Goal: Information Seeking & Learning: Learn about a topic

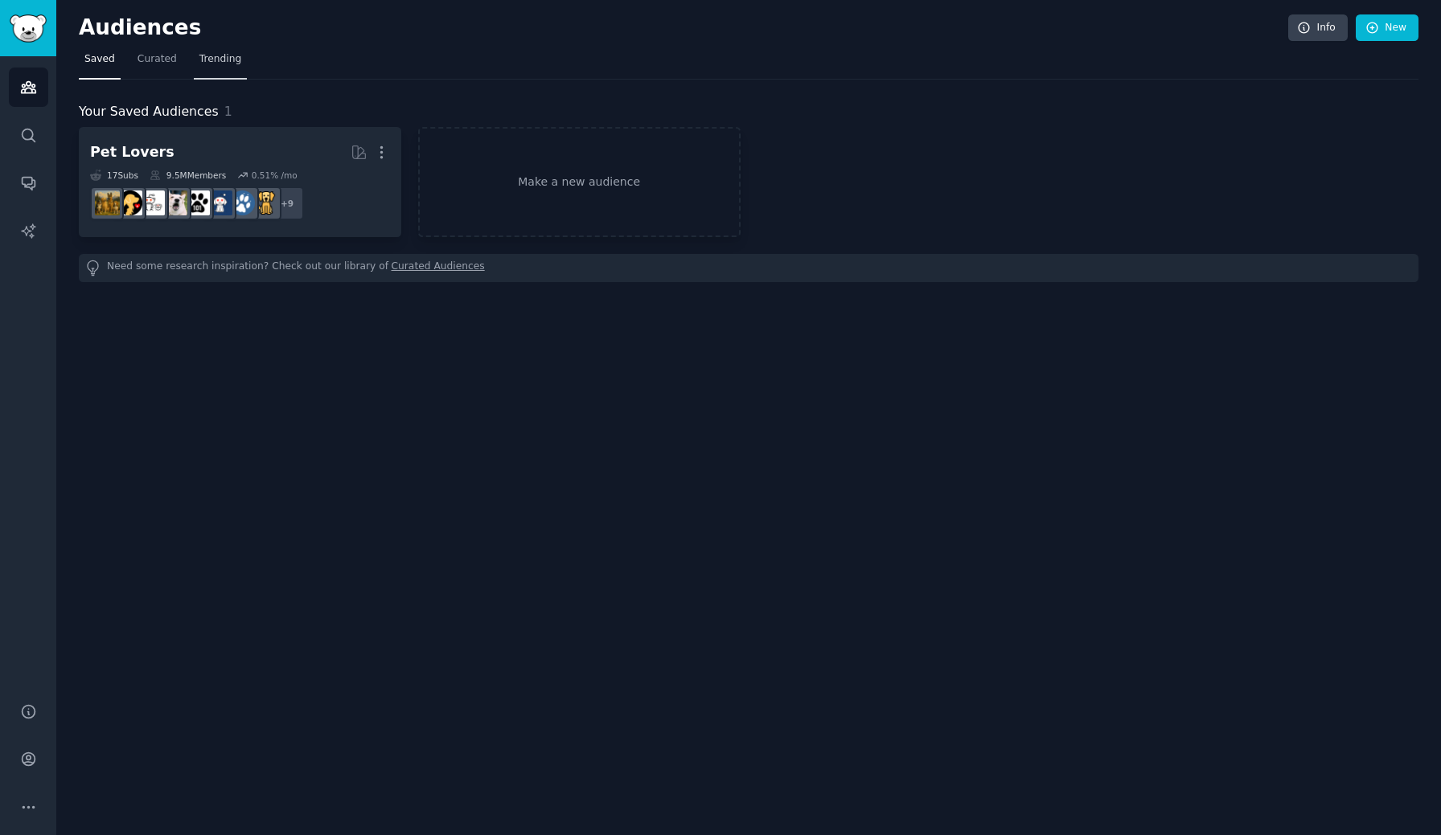
click at [224, 56] on span "Trending" at bounding box center [220, 59] width 42 height 14
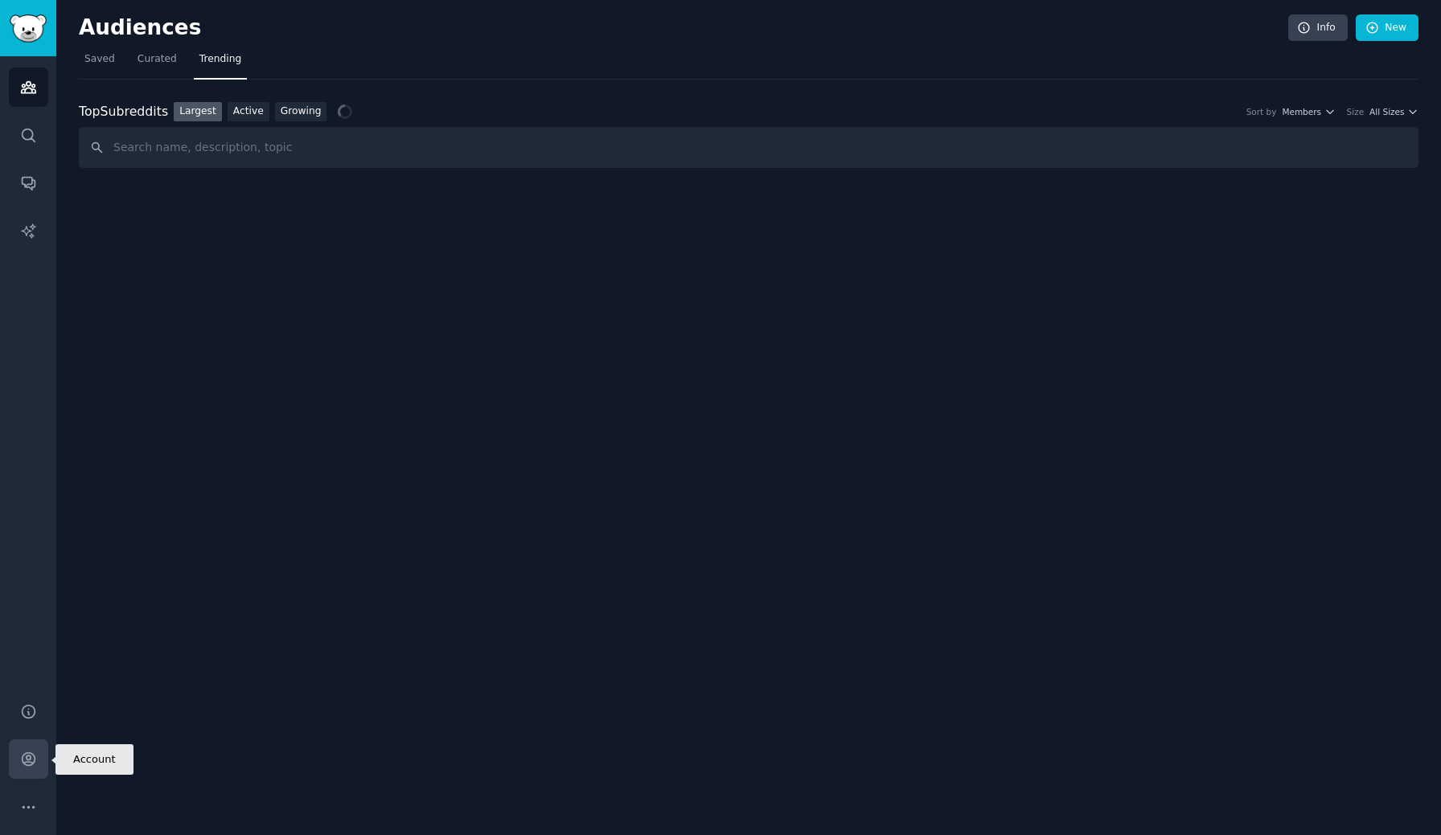
click at [32, 758] on icon "Sidebar" at bounding box center [28, 759] width 17 height 17
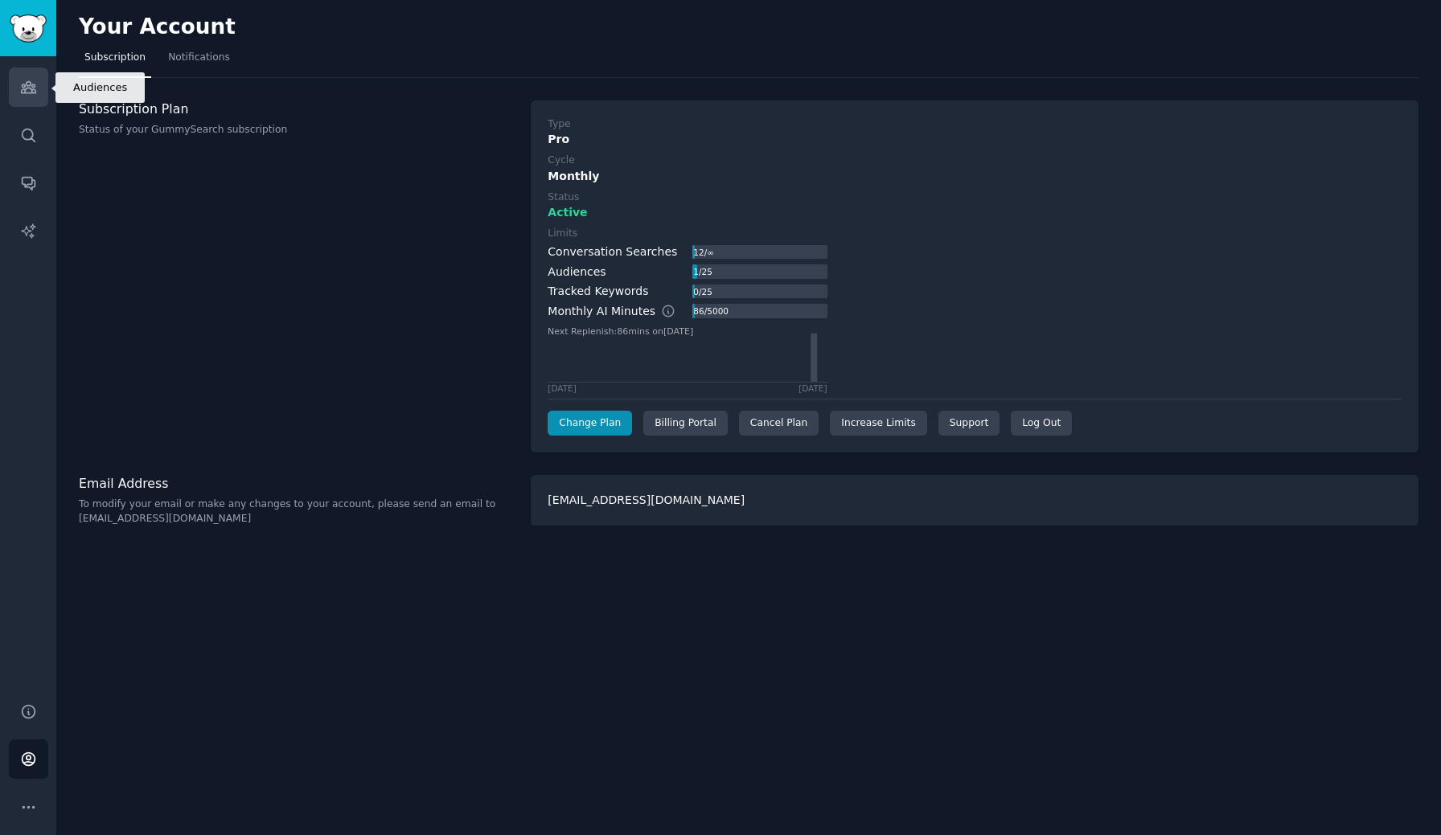
click at [21, 88] on icon "Sidebar" at bounding box center [28, 87] width 17 height 17
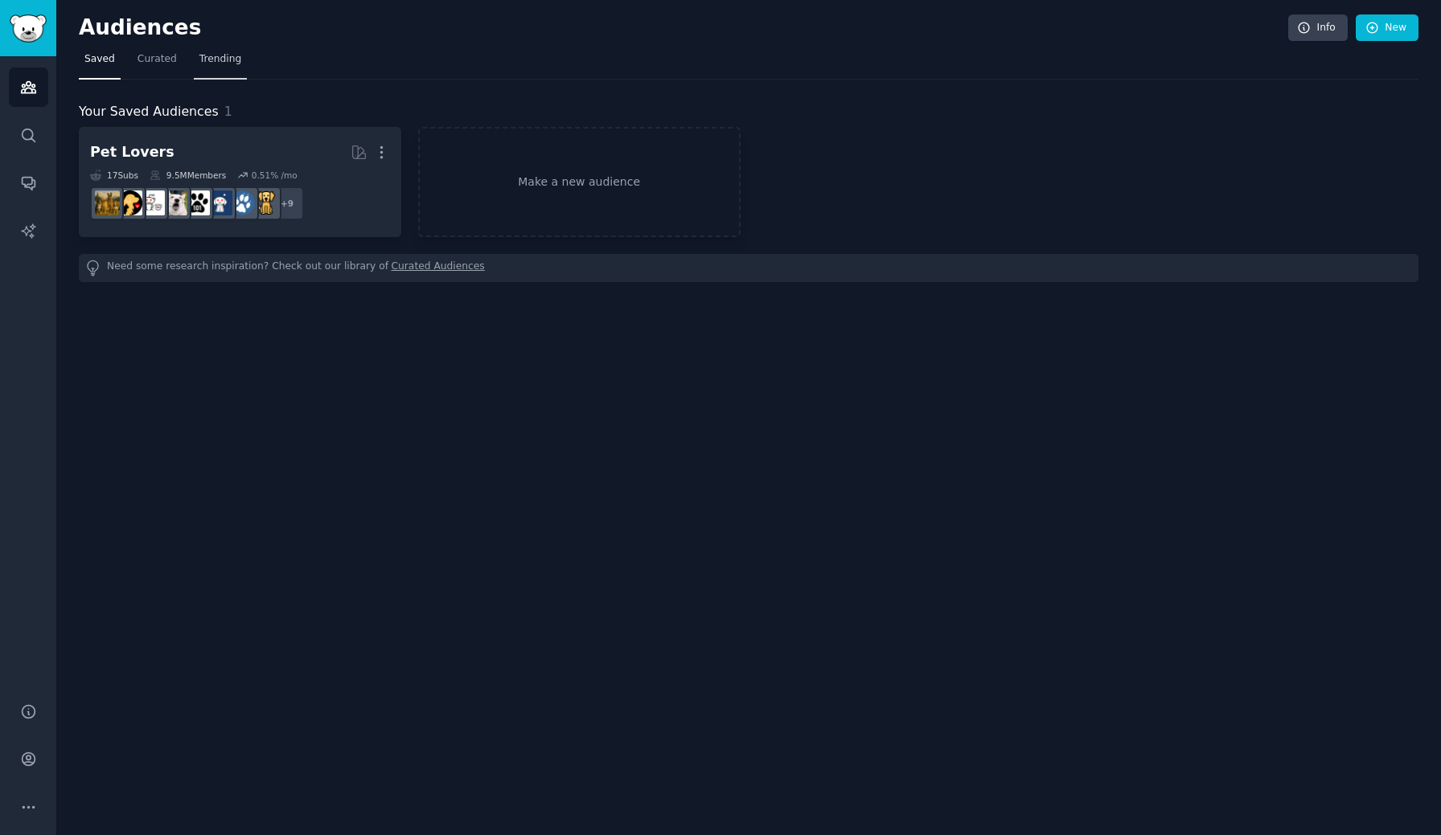
click at [217, 58] on span "Trending" at bounding box center [220, 59] width 42 height 14
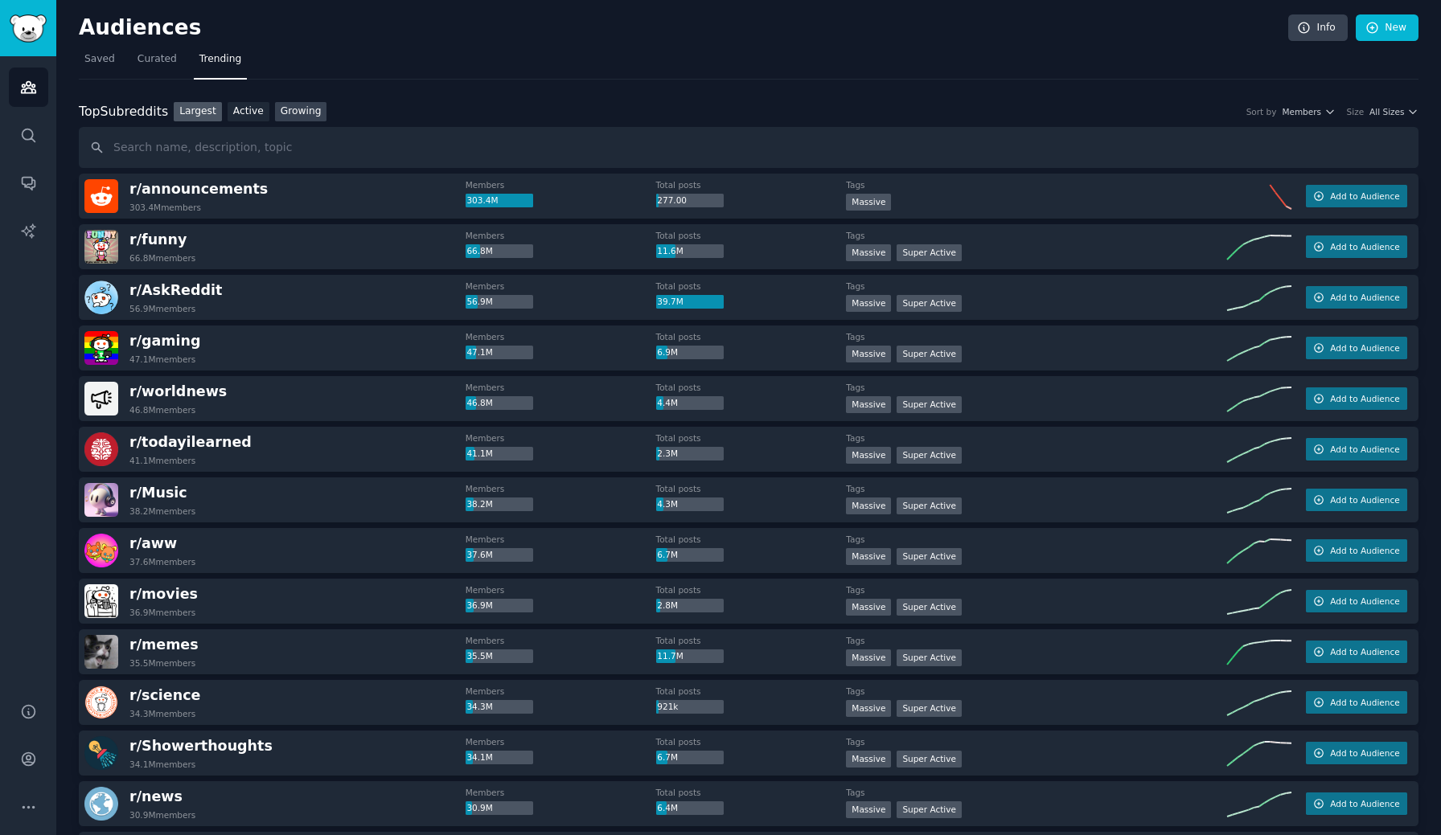
click at [297, 113] on link "Growing" at bounding box center [301, 112] width 52 height 20
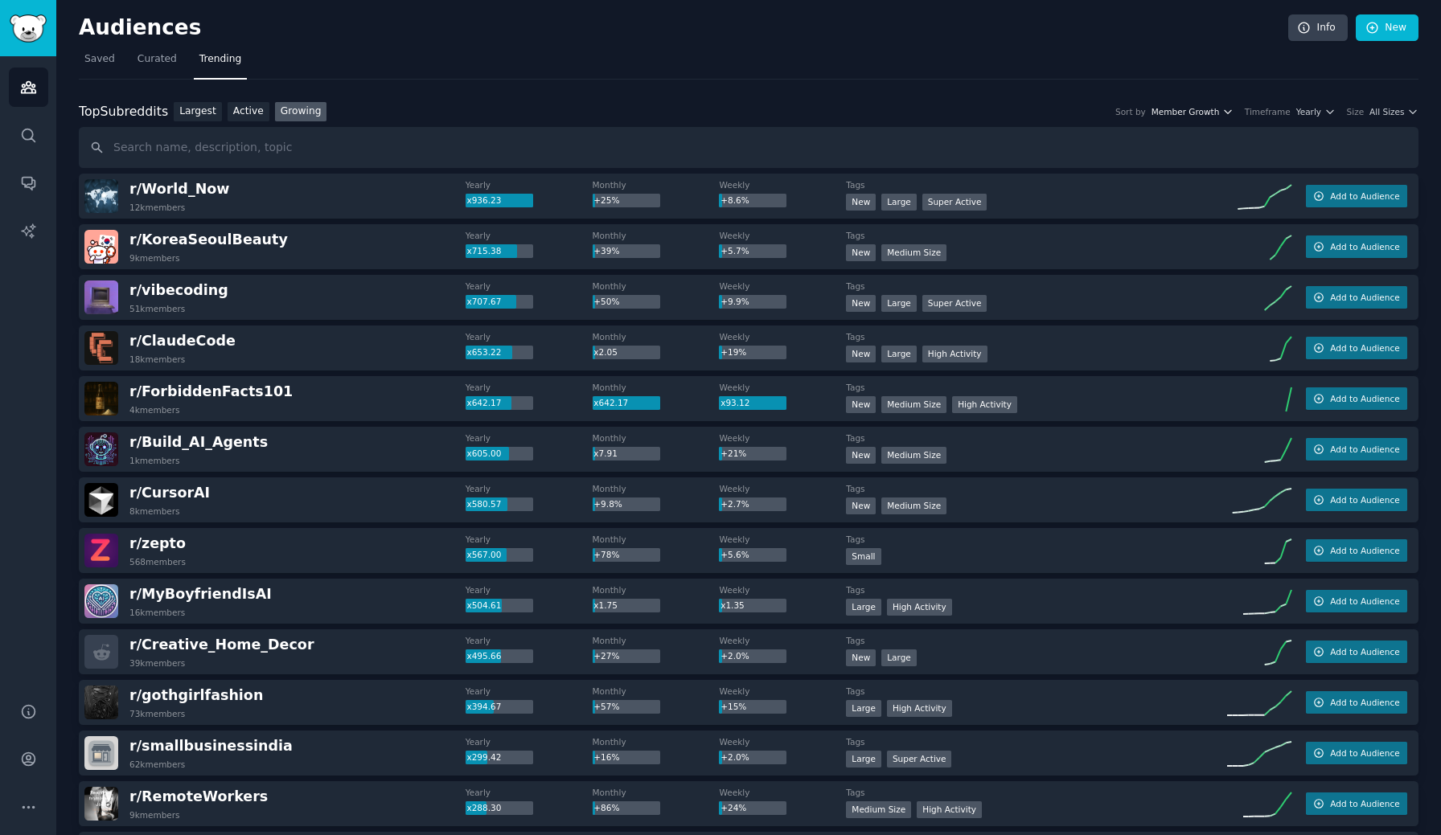
click at [1199, 109] on span "Member Growth" at bounding box center [1185, 111] width 68 height 11
click at [1314, 113] on span "Yearly" at bounding box center [1308, 111] width 25 height 11
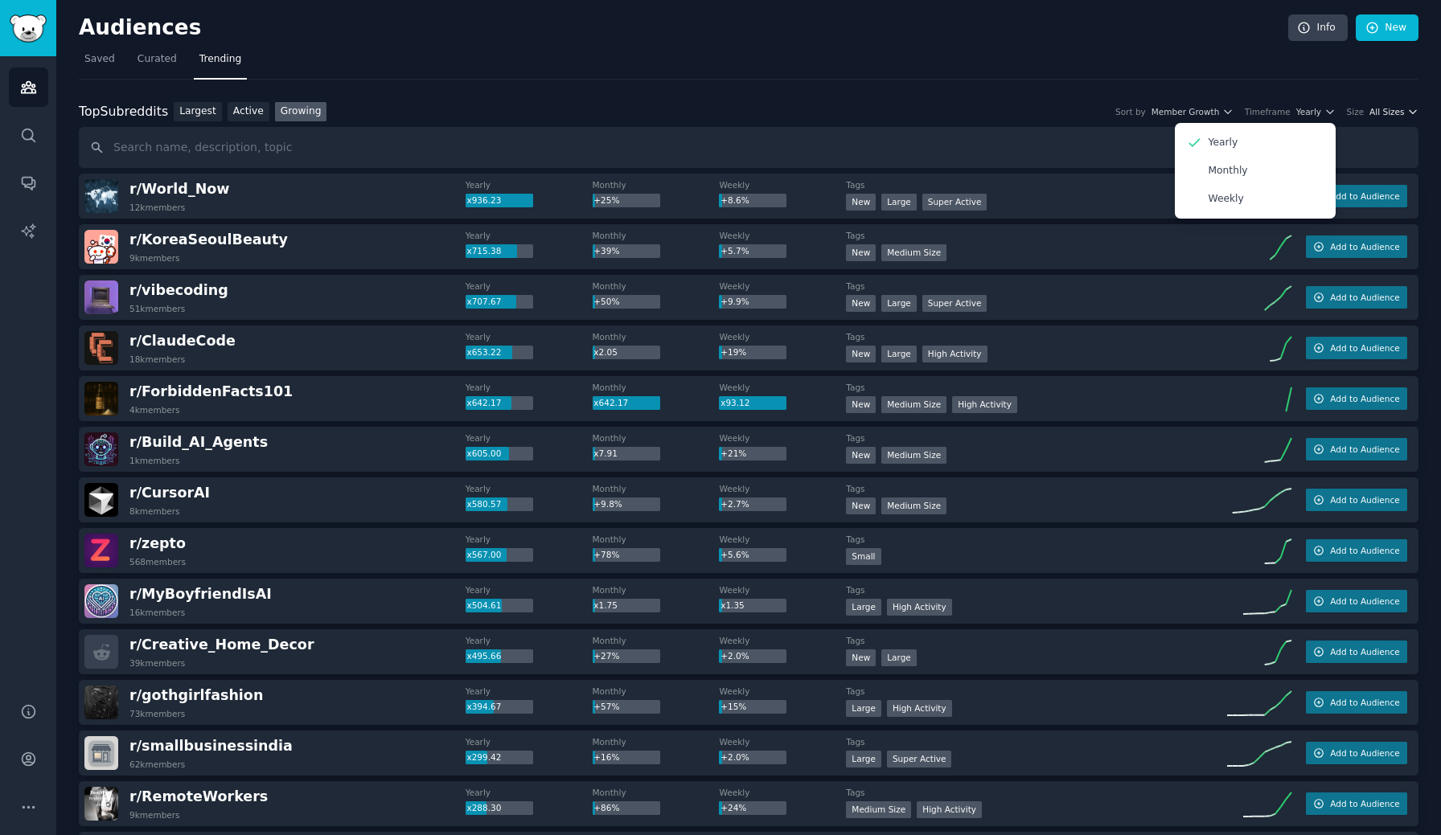
click at [1399, 113] on span "All Sizes" at bounding box center [1386, 111] width 35 height 11
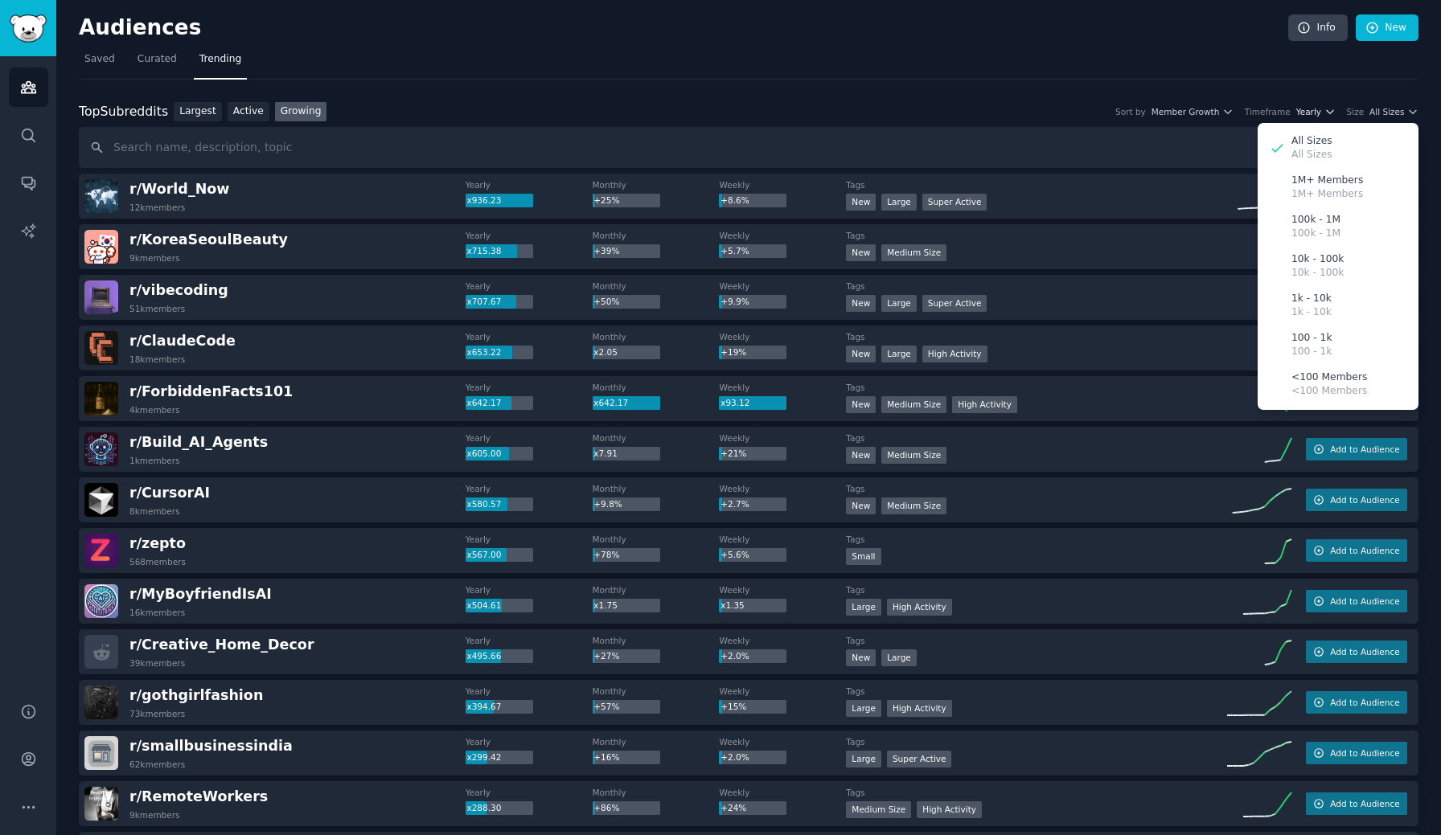
click at [1310, 113] on span "Yearly" at bounding box center [1308, 111] width 25 height 11
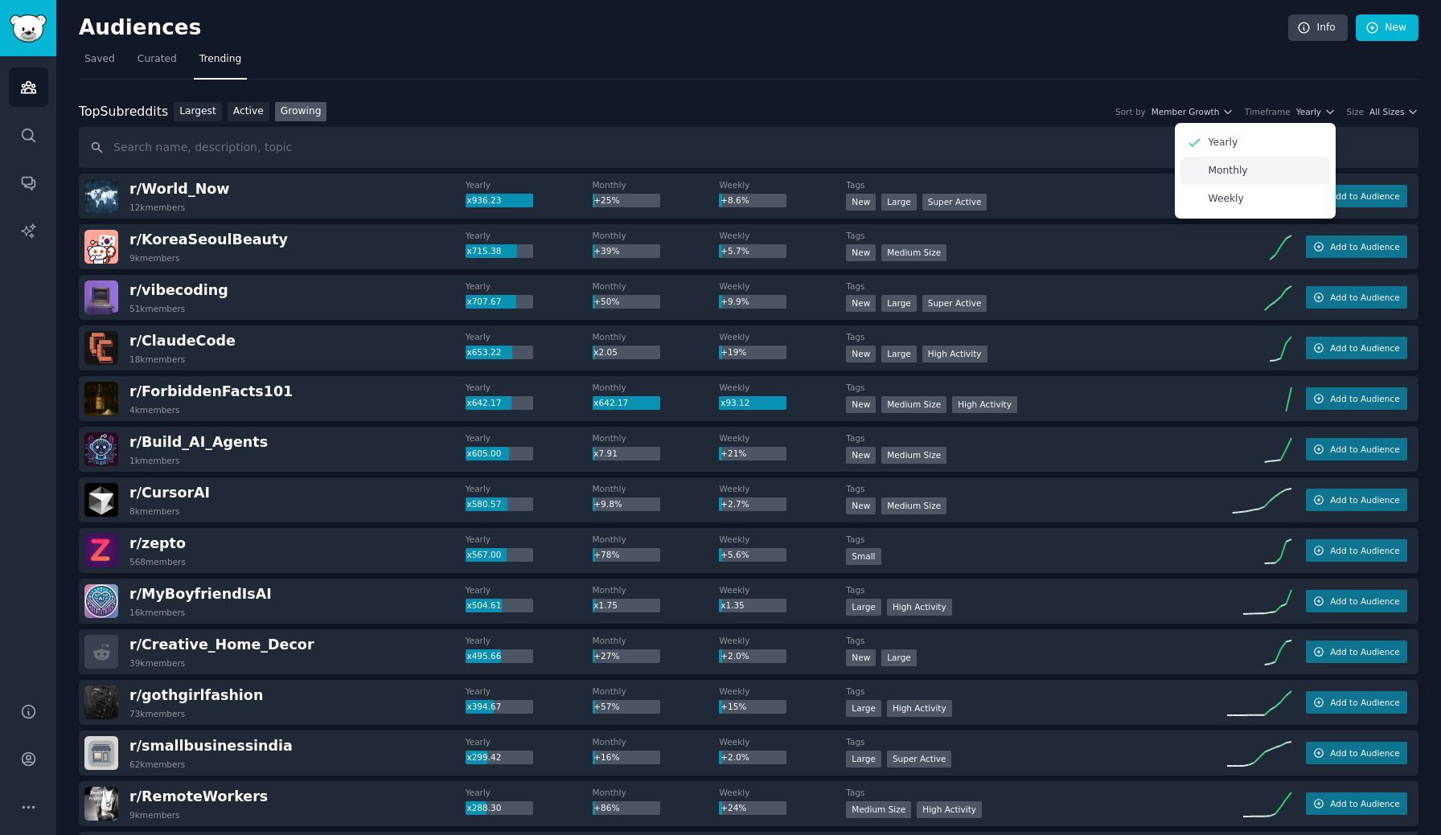
click at [1232, 170] on p "Monthly" at bounding box center [1227, 171] width 39 height 14
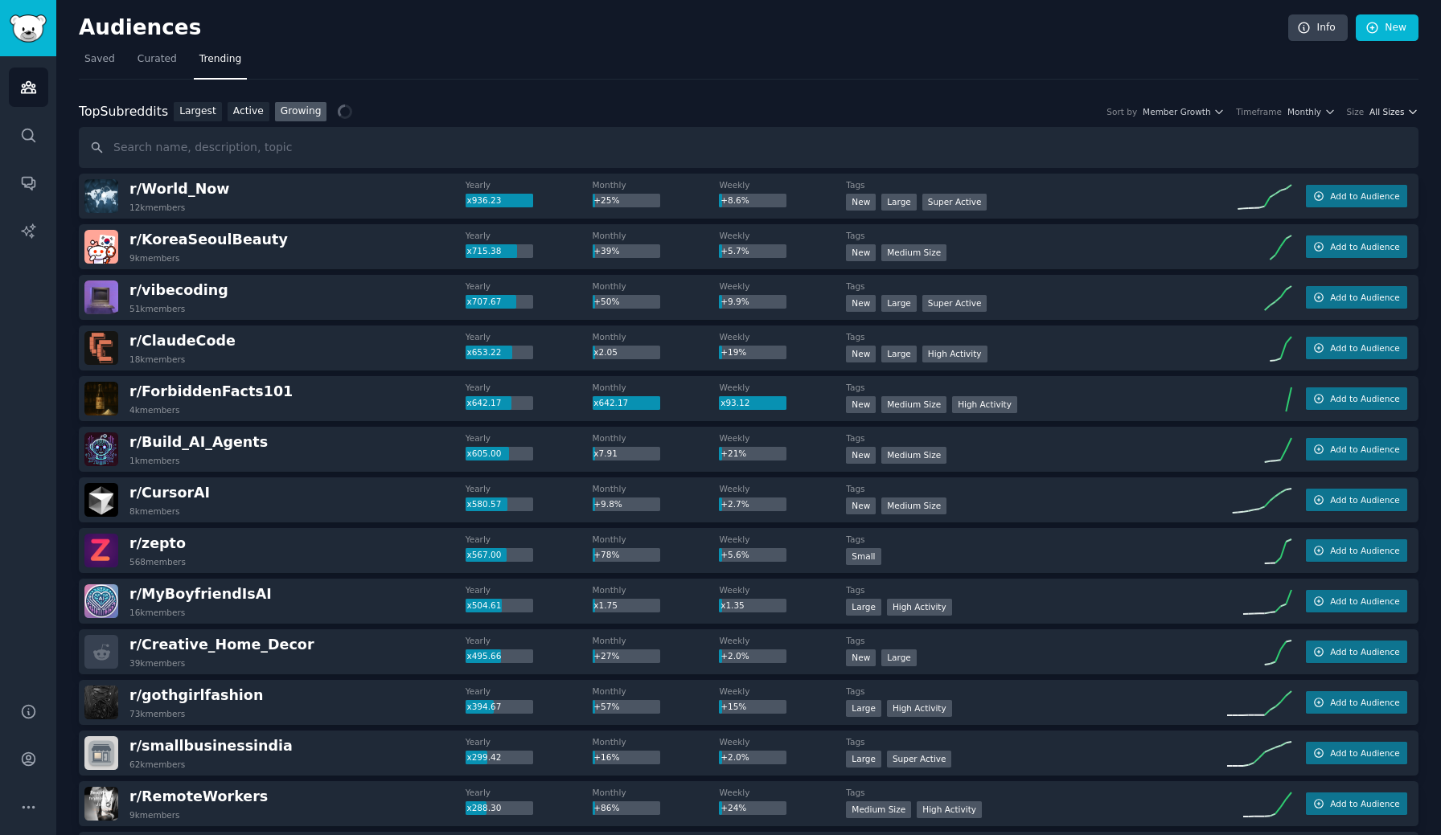
click at [1395, 109] on span "All Sizes" at bounding box center [1386, 111] width 35 height 11
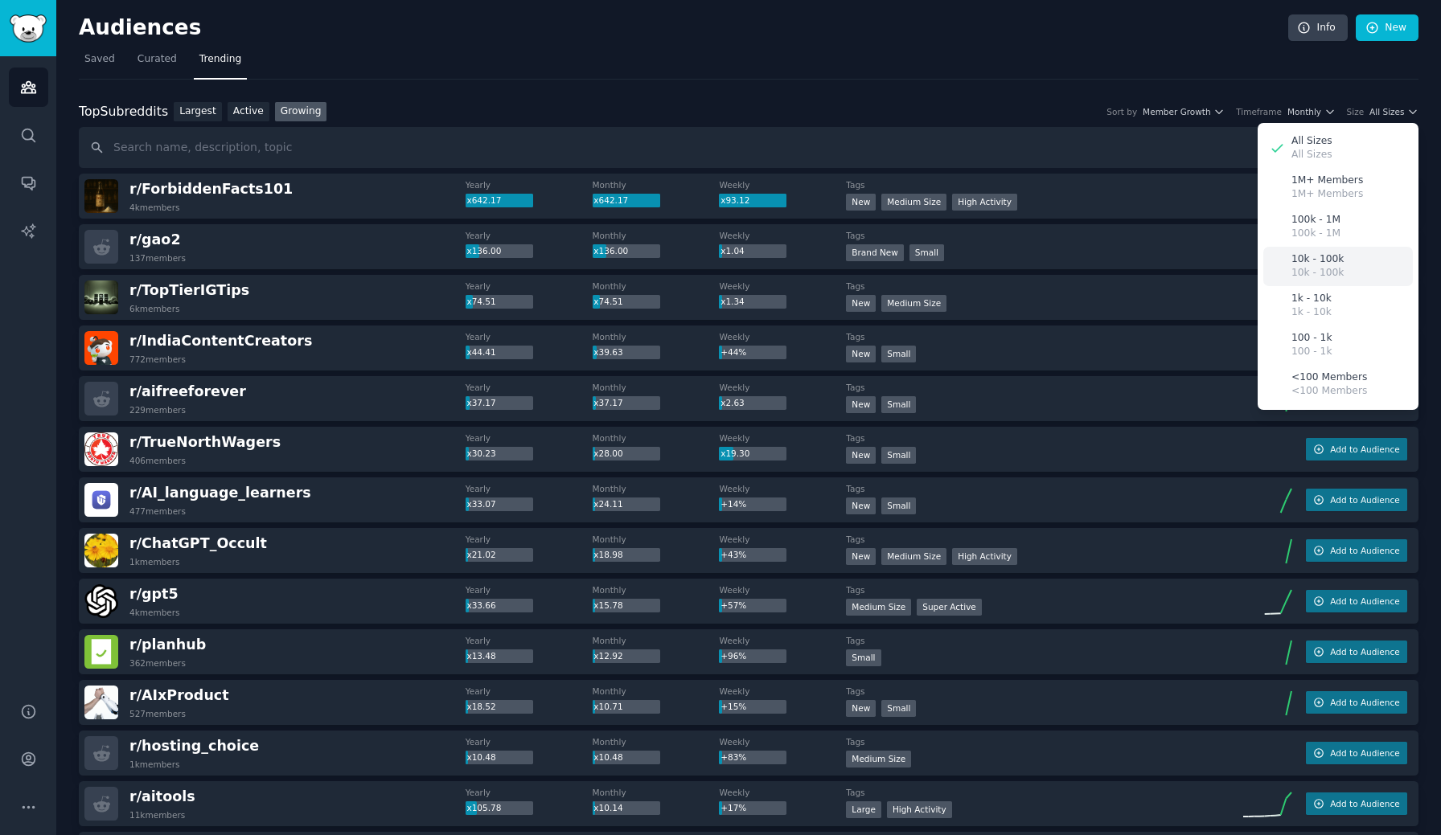
click at [1331, 268] on p "10k - 100k" at bounding box center [1317, 273] width 52 height 14
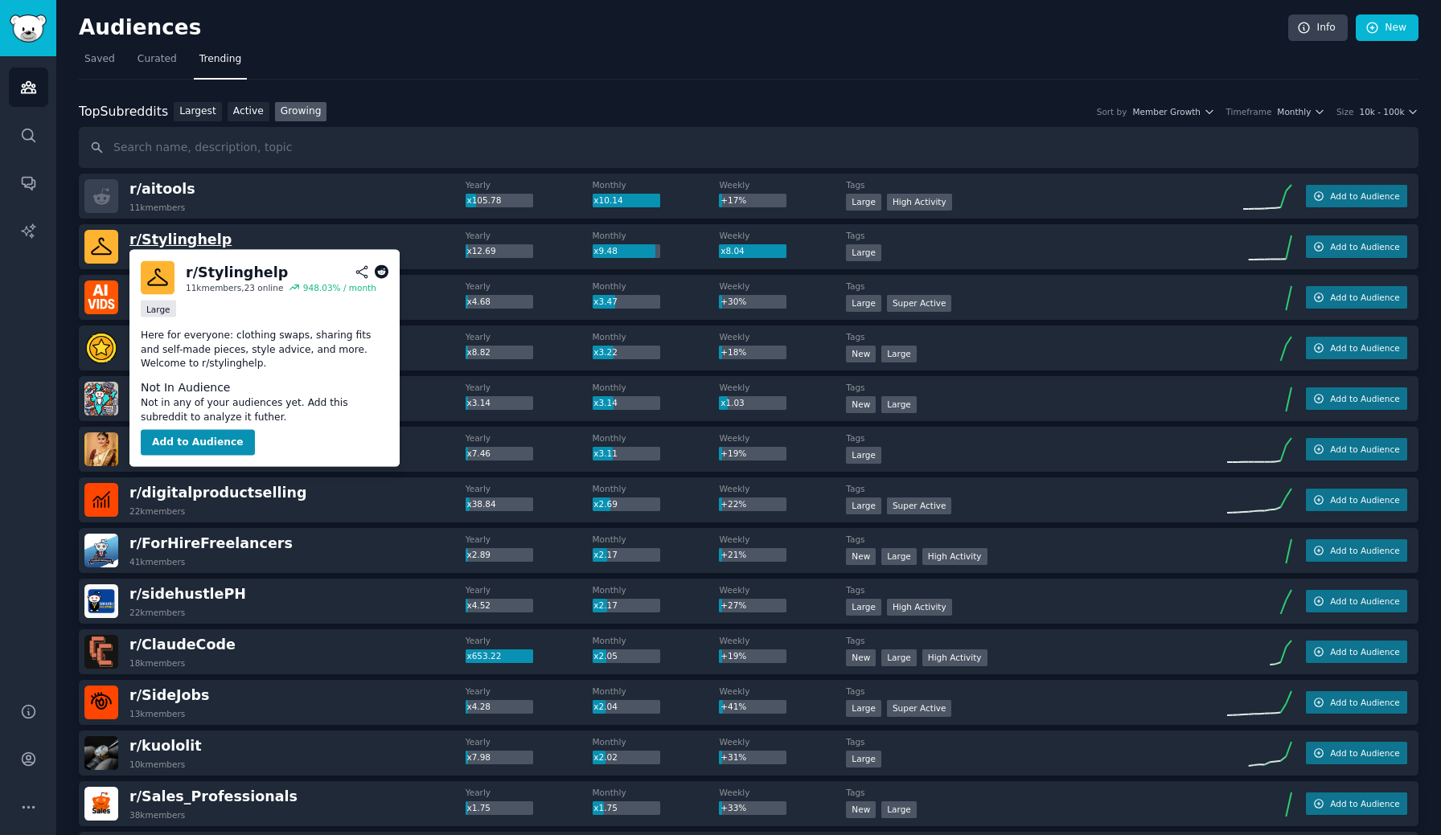
click at [177, 240] on span "r/ Stylinghelp" at bounding box center [180, 240] width 102 height 16
click at [381, 273] on icon at bounding box center [382, 272] width 14 height 14
